Goal: Submit feedback/report problem

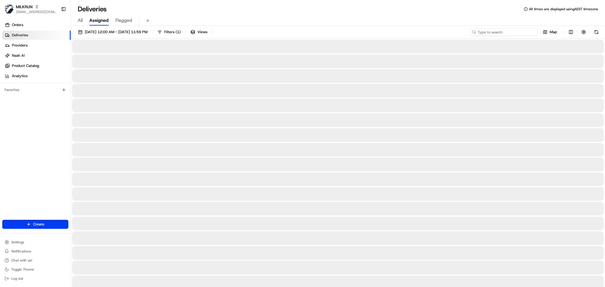
click at [501, 33] on input at bounding box center [504, 32] width 68 height 8
paste input "913f5bf7-e043-4583-a23b-46d01fc3cb14"
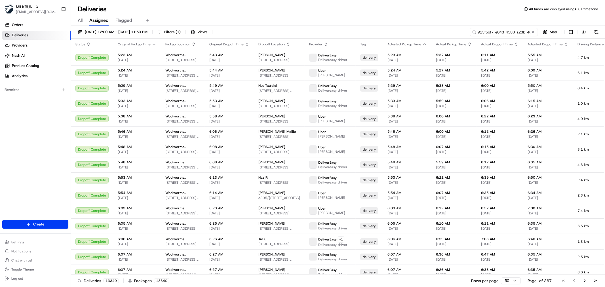
scroll to position [0, 26]
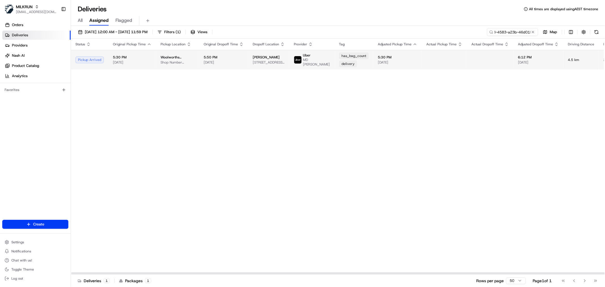
click at [378, 60] on span "[DATE]" at bounding box center [397, 62] width 39 height 5
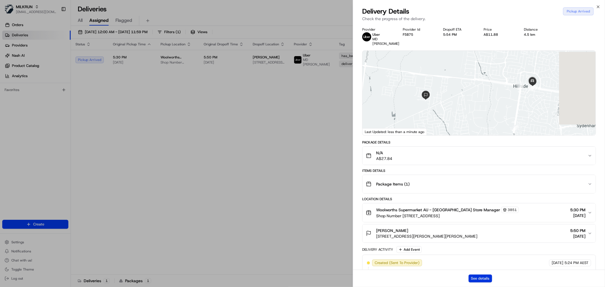
click at [478, 279] on button "See details" at bounding box center [481, 279] width 24 height 8
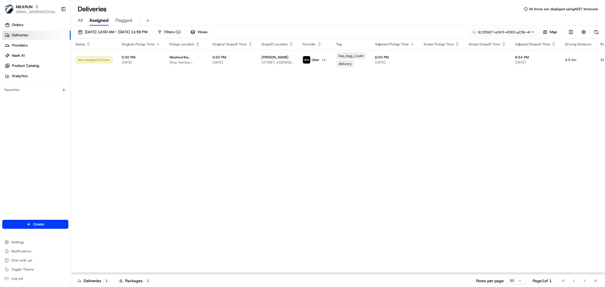
click at [506, 32] on input "913f5bf7-e043-4583-a23b-46d01fc3cb14" at bounding box center [504, 32] width 68 height 8
paste input "e6813131-e505-4cfa-bcd6-b55067a1dd18"
type input "e6813131-e505-4cfa-bcd6-b55067a1dd18"
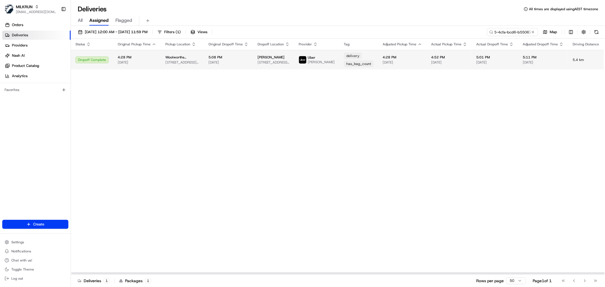
click at [242, 64] on td "5:08 PM 23/08/2025" at bounding box center [228, 60] width 49 height 20
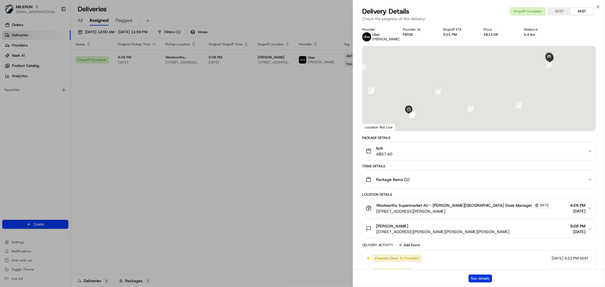
click at [484, 279] on button "See details" at bounding box center [481, 279] width 24 height 8
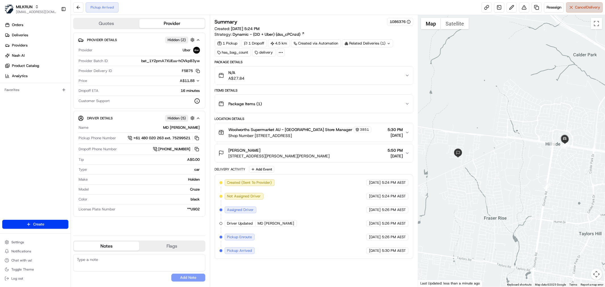
click at [577, 8] on span "Cancel Delivery" at bounding box center [587, 7] width 25 height 5
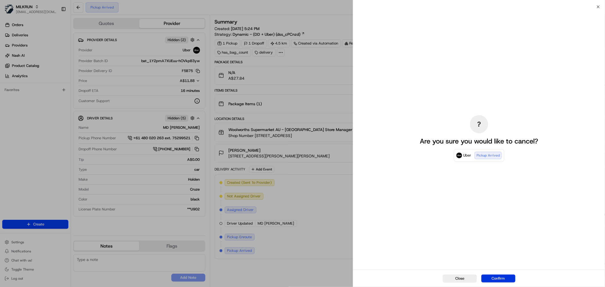
click at [495, 277] on button "Confirm" at bounding box center [498, 279] width 34 height 8
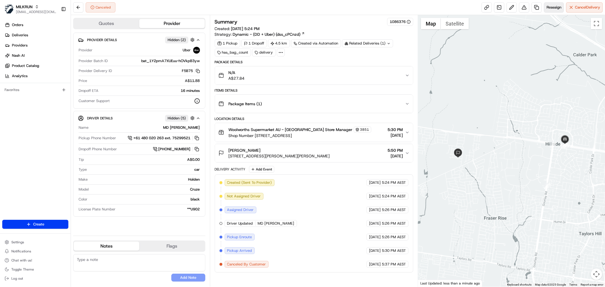
click at [558, 7] on span "Reassign" at bounding box center [554, 7] width 15 height 5
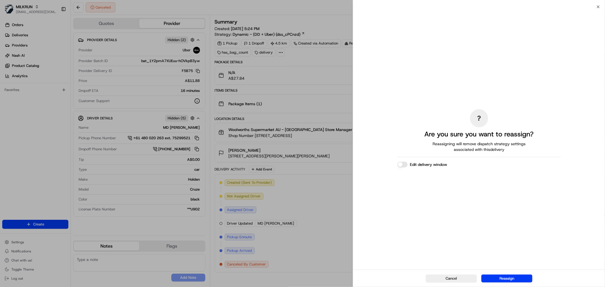
click at [403, 164] on button "Edit delivery window" at bounding box center [402, 165] width 10 height 6
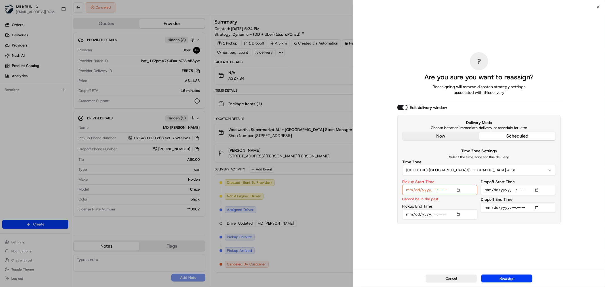
click at [460, 190] on input "Pickup Start Time" at bounding box center [439, 190] width 75 height 10
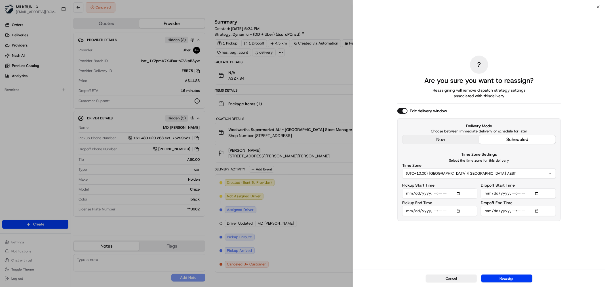
type input "2025-08-23T18:00"
click at [518, 280] on button "Reassign" at bounding box center [506, 279] width 51 height 8
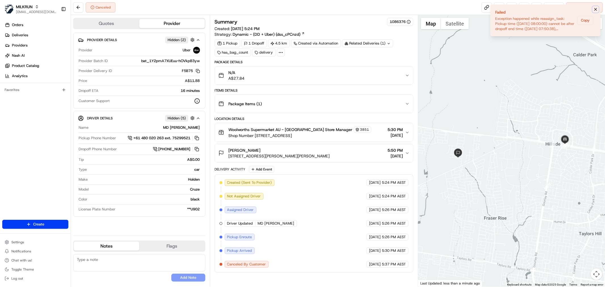
click at [594, 10] on icon "Notifications (F8)" at bounding box center [595, 9] width 5 height 5
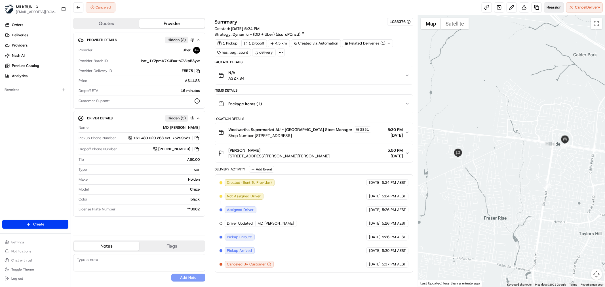
click at [552, 9] on span "Reassign" at bounding box center [554, 7] width 15 height 5
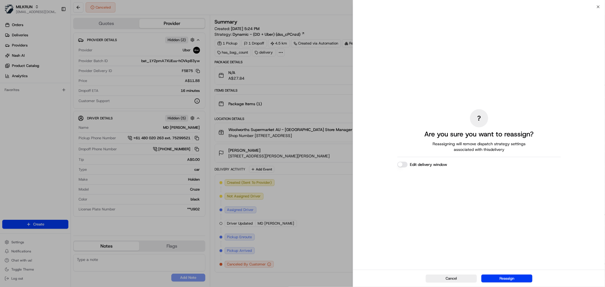
click at [399, 164] on button "Edit delivery window" at bounding box center [402, 165] width 10 height 6
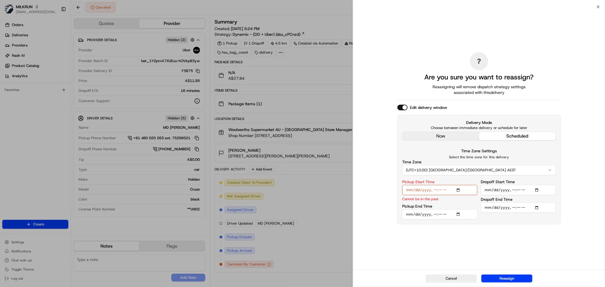
click at [459, 189] on input "Pickup Start Time" at bounding box center [439, 190] width 75 height 10
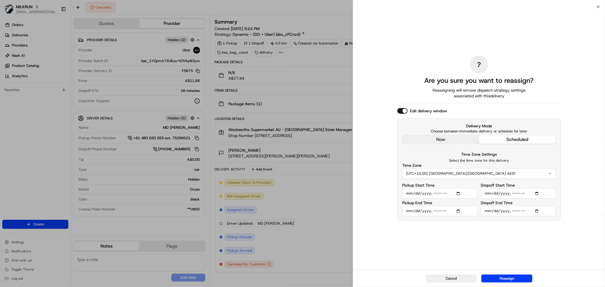
type input "2025-08-23T18:00"
click at [539, 212] on input "Dropoff End Time" at bounding box center [518, 211] width 75 height 10
type input "2025-08-23T18:54"
click at [532, 258] on div "? Are you sure you want to reassign? Reassigning will remove dispatch strategy …" at bounding box center [478, 138] width 163 height 261
click at [505, 278] on button "Reassign" at bounding box center [506, 279] width 51 height 8
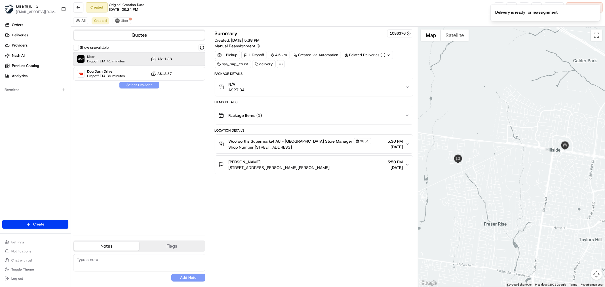
click at [123, 54] on div "Uber Dropoff ETA 41 minutes A$11.88" at bounding box center [139, 59] width 132 height 14
click at [137, 84] on button "Assign Provider" at bounding box center [139, 85] width 40 height 7
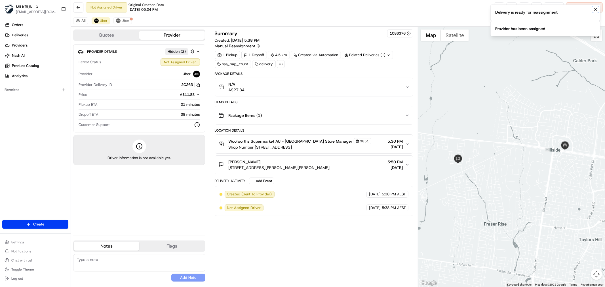
click at [595, 9] on icon "Notifications (F8)" at bounding box center [595, 9] width 5 height 5
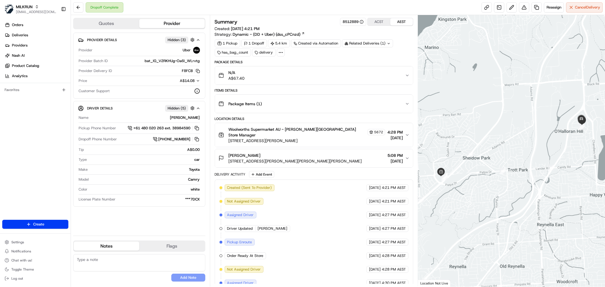
click at [359, 155] on div "[PERSON_NAME] [STREET_ADDRESS][PERSON_NAME][PERSON_NAME][PERSON_NAME] 5:08 PM […" at bounding box center [311, 158] width 187 height 11
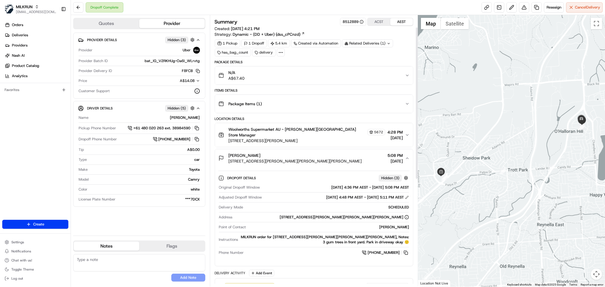
scroll to position [31, 0]
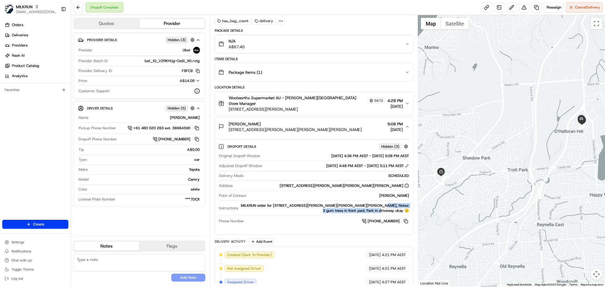
drag, startPoint x: 366, startPoint y: 202, endPoint x: 404, endPoint y: 208, distance: 38.3
click at [404, 208] on div "MILKRUN order for [STREET_ADDRESS][PERSON_NAME][PERSON_NAME][PERSON_NAME], Note…" at bounding box center [325, 208] width 168 height 10
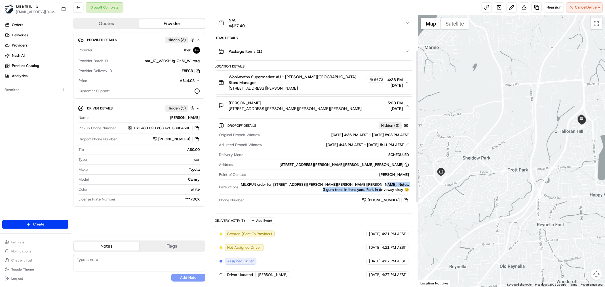
scroll to position [63, 0]
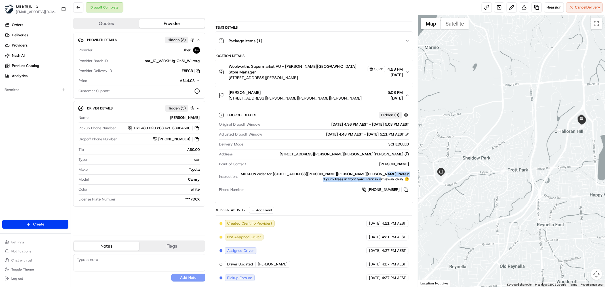
drag, startPoint x: 516, startPoint y: 185, endPoint x: 471, endPoint y: 206, distance: 49.5
click at [471, 207] on div at bounding box center [511, 151] width 187 height 272
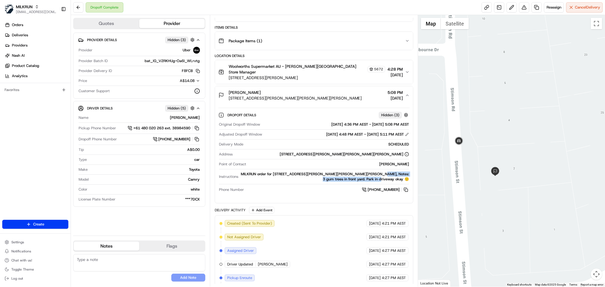
drag, startPoint x: 474, startPoint y: 168, endPoint x: 489, endPoint y: 163, distance: 16.4
click at [489, 164] on div at bounding box center [511, 151] width 187 height 272
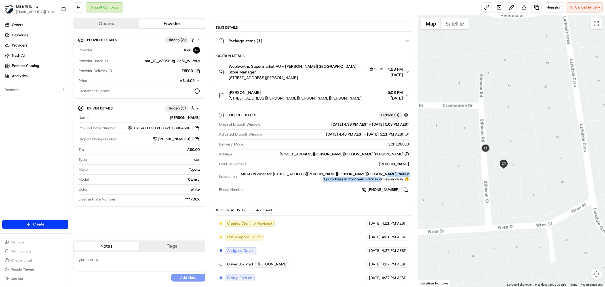
drag, startPoint x: 479, startPoint y: 169, endPoint x: 487, endPoint y: 169, distance: 7.9
click at [487, 169] on div at bounding box center [511, 151] width 187 height 272
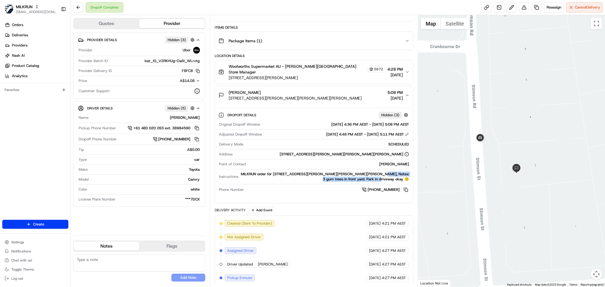
drag, startPoint x: 487, startPoint y: 171, endPoint x: 482, endPoint y: 176, distance: 6.6
click at [482, 176] on div at bounding box center [511, 151] width 187 height 272
drag, startPoint x: 292, startPoint y: 157, endPoint x: 336, endPoint y: 45, distance: 120.3
click at [326, 42] on div "Package Details N/A A$67.40 Items Details Package Items ( 1 ) Location Details …" at bounding box center [314, 216] width 199 height 439
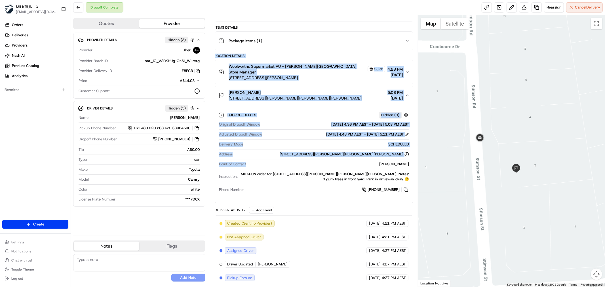
click at [470, 181] on div at bounding box center [511, 151] width 187 height 272
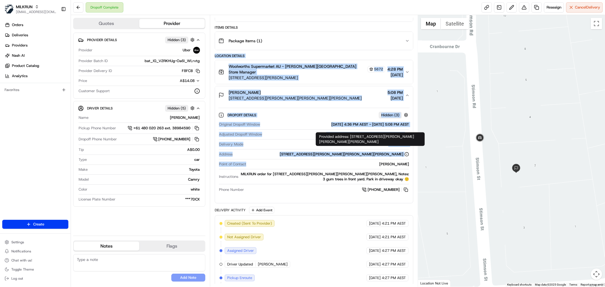
click at [308, 144] on div "Delivery Mode SCHEDULED" at bounding box center [314, 146] width 190 height 8
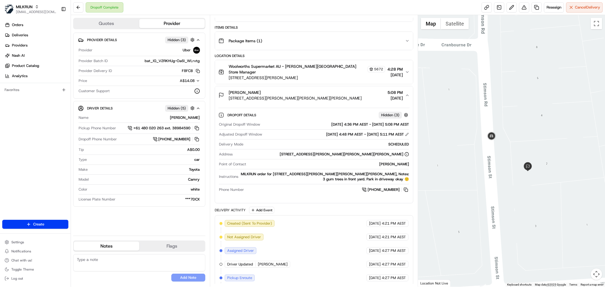
click at [506, 158] on div at bounding box center [511, 151] width 187 height 272
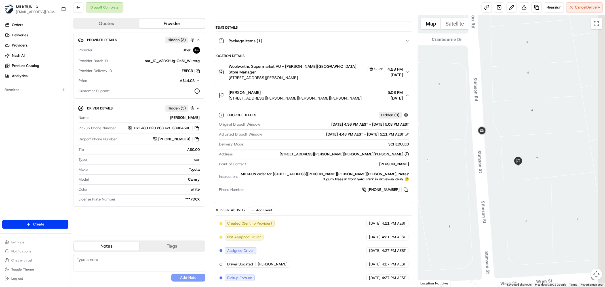
drag, startPoint x: 524, startPoint y: 161, endPoint x: 490, endPoint y: 157, distance: 34.0
click at [490, 157] on div at bounding box center [511, 151] width 187 height 272
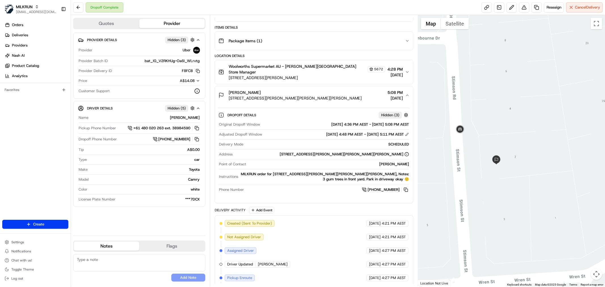
drag, startPoint x: 488, startPoint y: 158, endPoint x: 501, endPoint y: 159, distance: 12.2
click at [501, 159] on div at bounding box center [511, 151] width 187 height 272
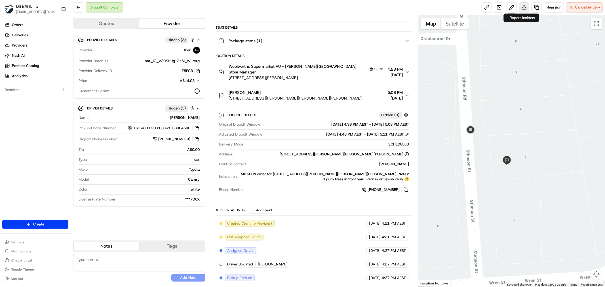
click at [519, 7] on button at bounding box center [524, 7] width 10 height 10
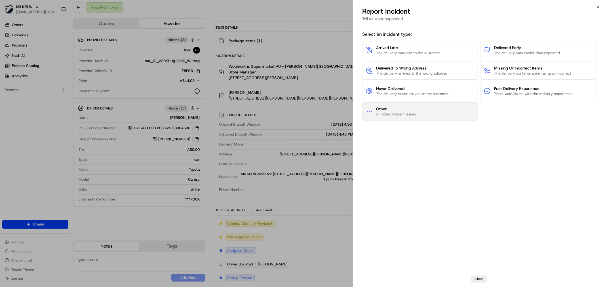
click at [408, 115] on span "All other incident issues" at bounding box center [396, 114] width 40 height 5
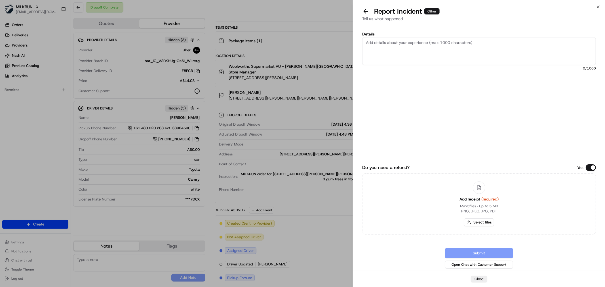
drag, startPoint x: 408, startPoint y: 50, endPoint x: 413, endPoint y: 50, distance: 5.1
click at [408, 50] on textarea "Details" at bounding box center [479, 51] width 234 height 28
type textarea "NOT RECEIVED // WRONG LOCATION // DRIVER DID NOT MAKE CONTACT AT ALL"
click at [482, 220] on button "Select files" at bounding box center [479, 222] width 30 height 8
type input "C:\fakepath\Screenshot [DATE] 174231.png"
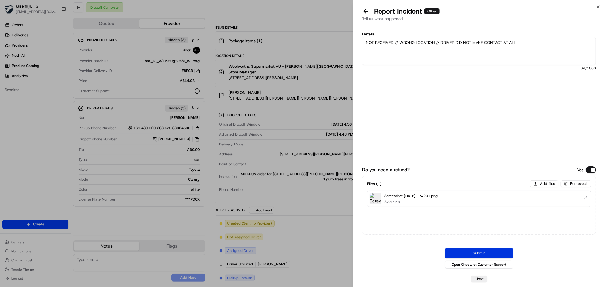
click at [466, 253] on button "Submit" at bounding box center [479, 253] width 68 height 10
drag, startPoint x: 210, startPoint y: 30, endPoint x: 190, endPoint y: 1, distance: 35.5
